Goal: Transaction & Acquisition: Purchase product/service

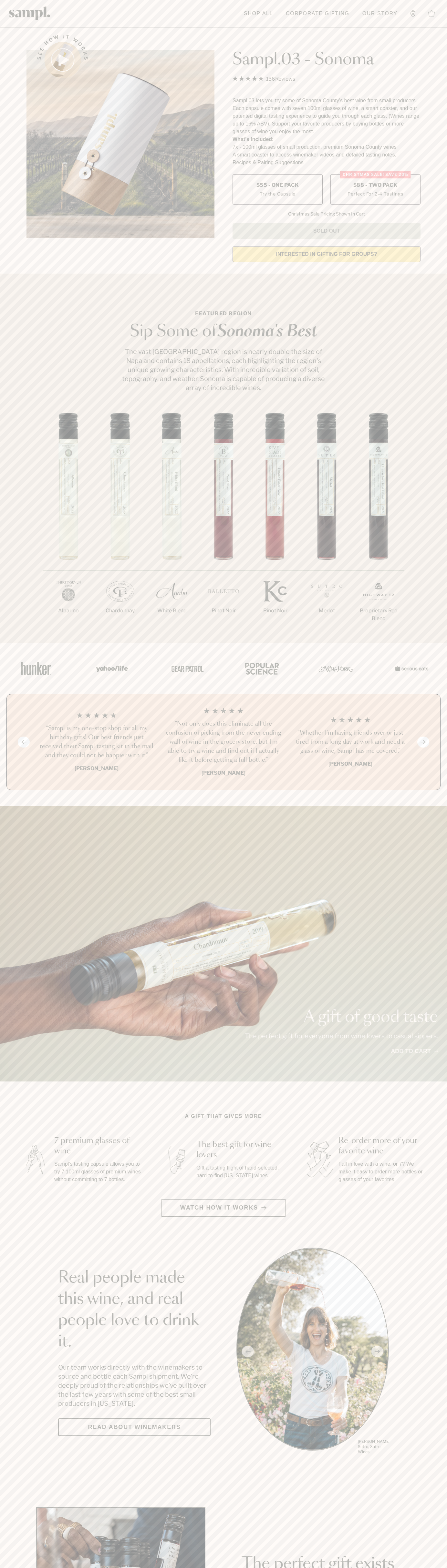
click at [375, 186] on span "$88 - Two Pack" at bounding box center [375, 185] width 44 height 7
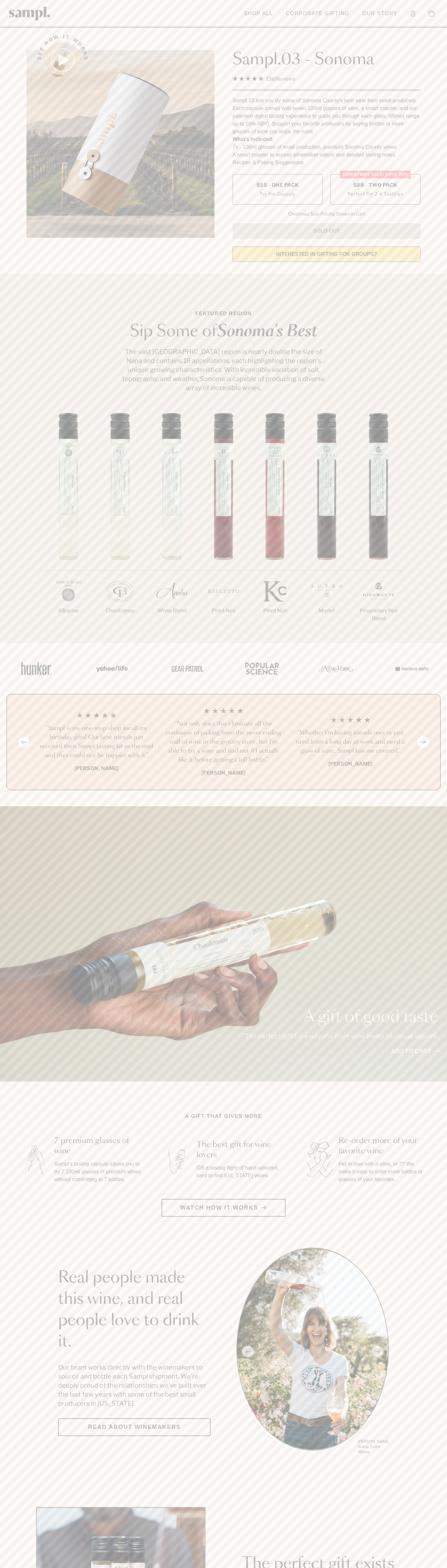
click at [96, 743] on h3 "“Sampl is my one-stop shop for all my birthday gifts! Our best friends just rec…" at bounding box center [96, 741] width 116 height 36
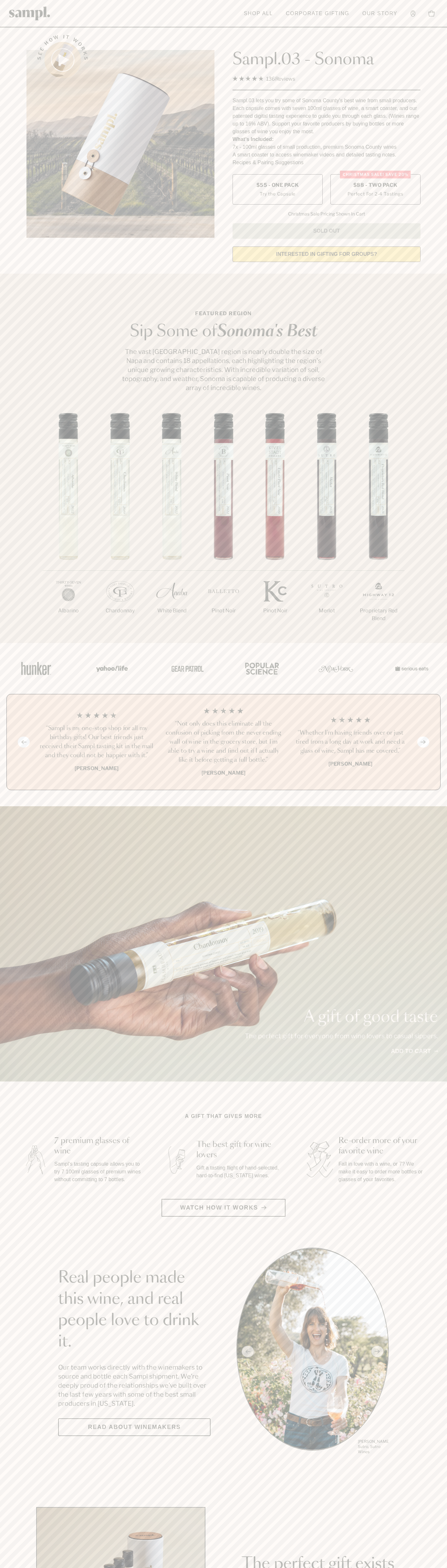
click at [96, 19] on header "Toggle navigation menu Shop All Corporate Gifting Our Story Account Story Shop …" at bounding box center [224, 13] width 447 height 27
click at [420, 617] on div "1/7 [GEOGRAPHIC_DATA] 2/7 Chardonnay 3/7" at bounding box center [224, 528] width 447 height 230
click at [159, 1567] on html "Skip to main content Toggle navigation menu Shop All Corporate Gifting Our Stor…" at bounding box center [224, 1513] width 447 height 3026
click at [9, 414] on div "1/7 Albarino 2/7 Chardonnay 3/7" at bounding box center [224, 528] width 447 height 230
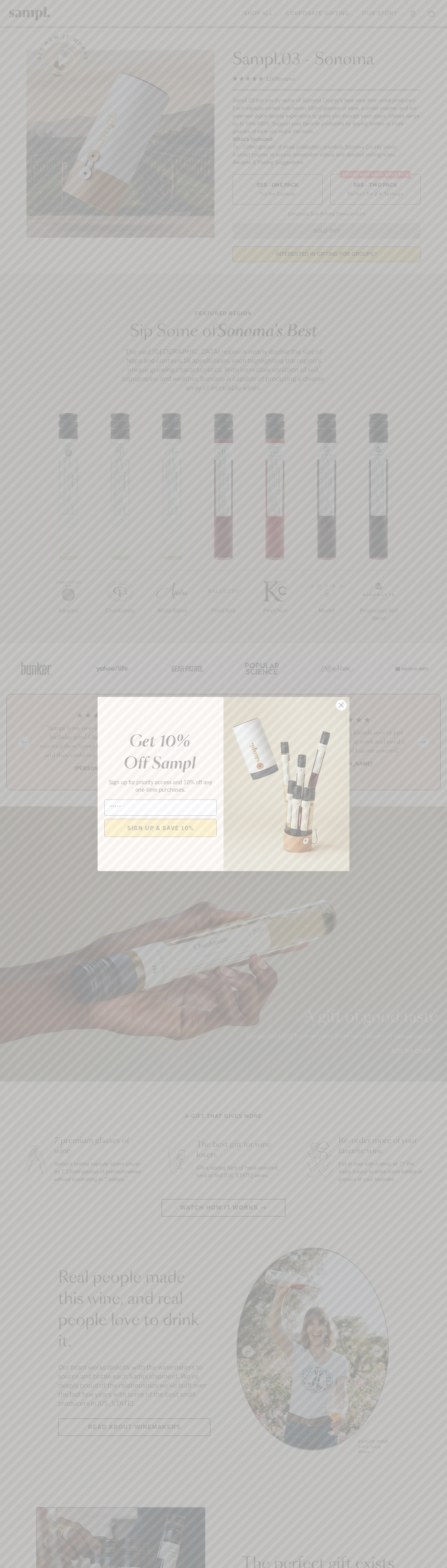
click at [341, 705] on icon "Close dialog" at bounding box center [341, 705] width 4 height 4
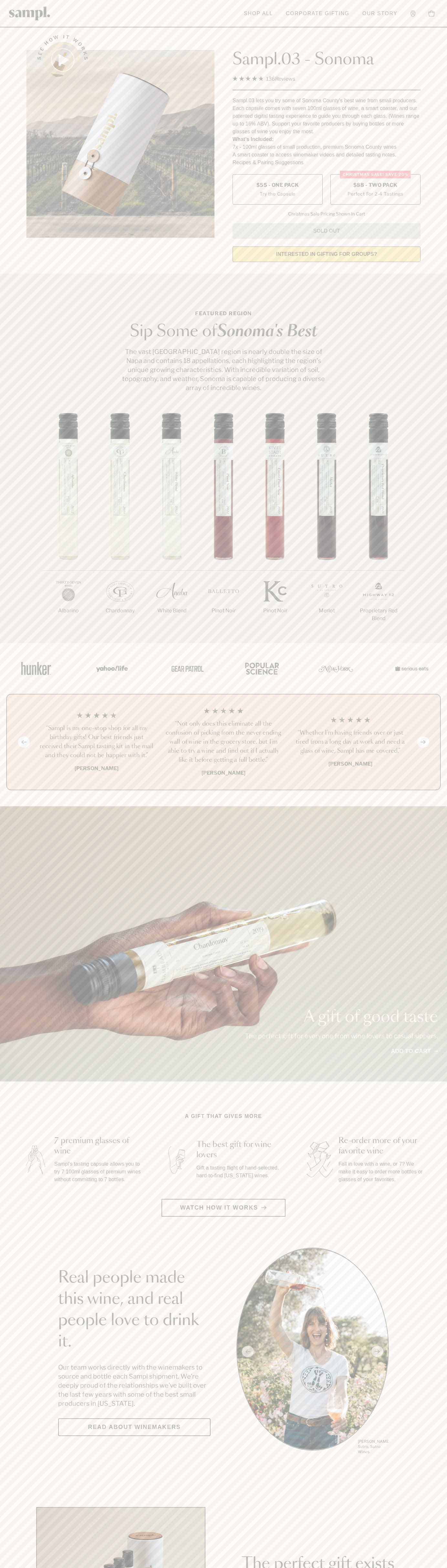
click at [375, 186] on span "$88 - Two Pack" at bounding box center [375, 185] width 44 height 7
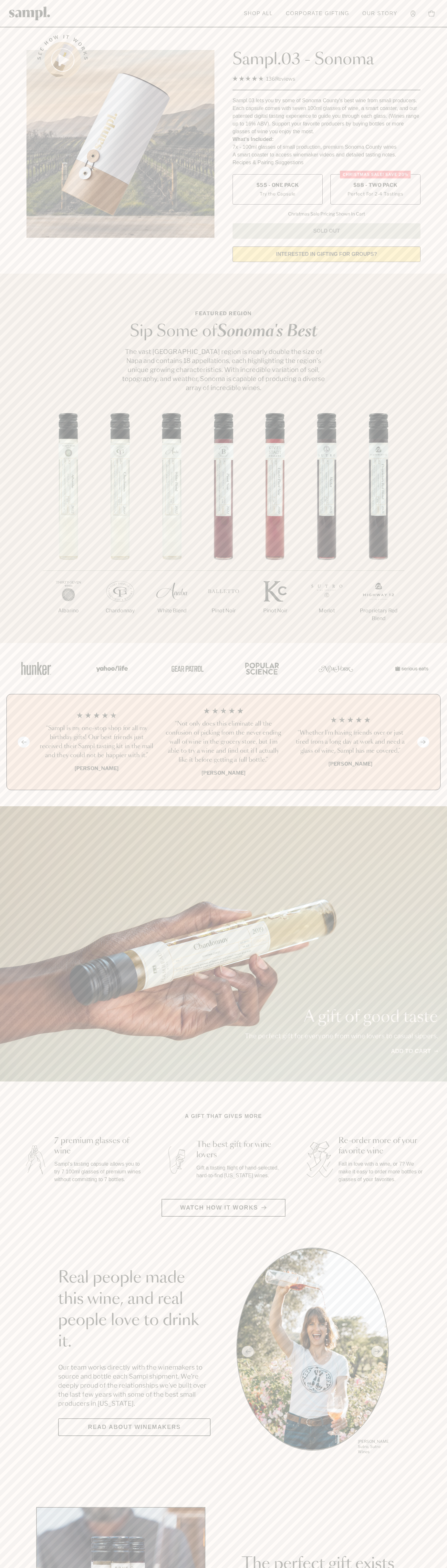
click at [96, 743] on h3 "“Sampl is my one-stop shop for all my birthday gifts! Our best friends just rec…" at bounding box center [96, 741] width 116 height 36
